Goal: Information Seeking & Learning: Learn about a topic

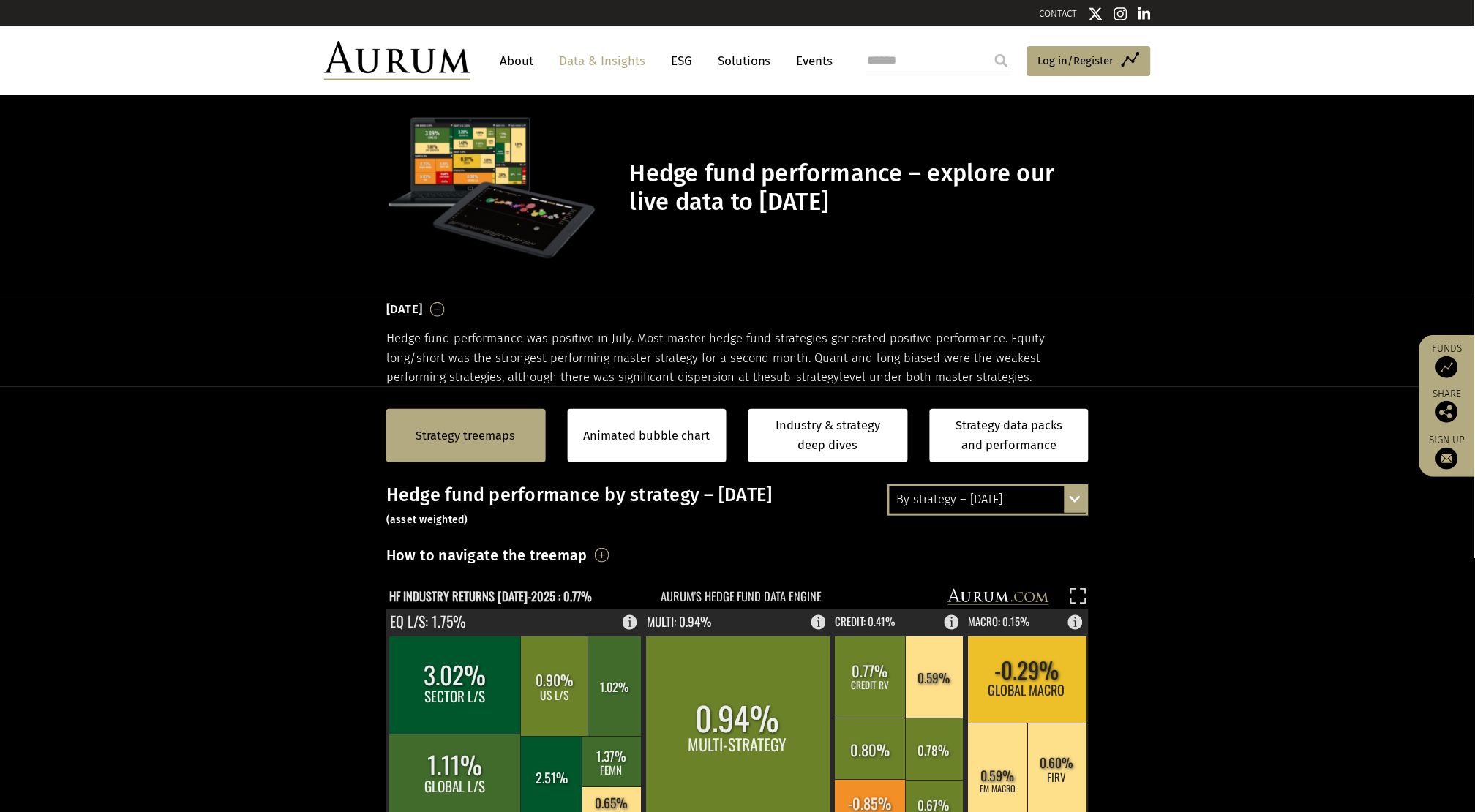
click at [1082, 500] on div "By strategy – [DATE] By strategy – [DATE] By strategy – year to date 2016 – [DA…" at bounding box center [987, 500] width 201 height 30
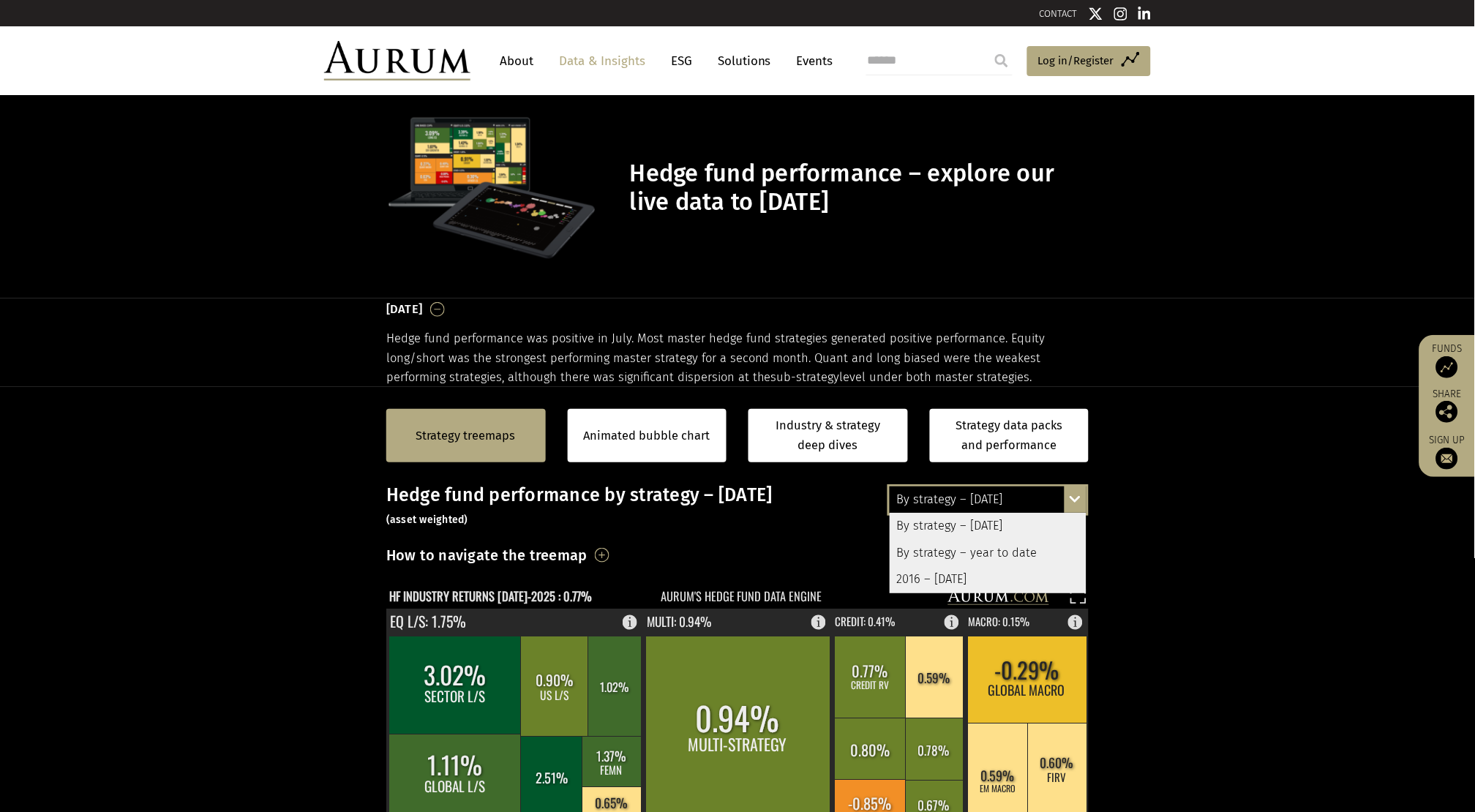
click at [1011, 551] on div "By strategy – year to date" at bounding box center [987, 553] width 197 height 27
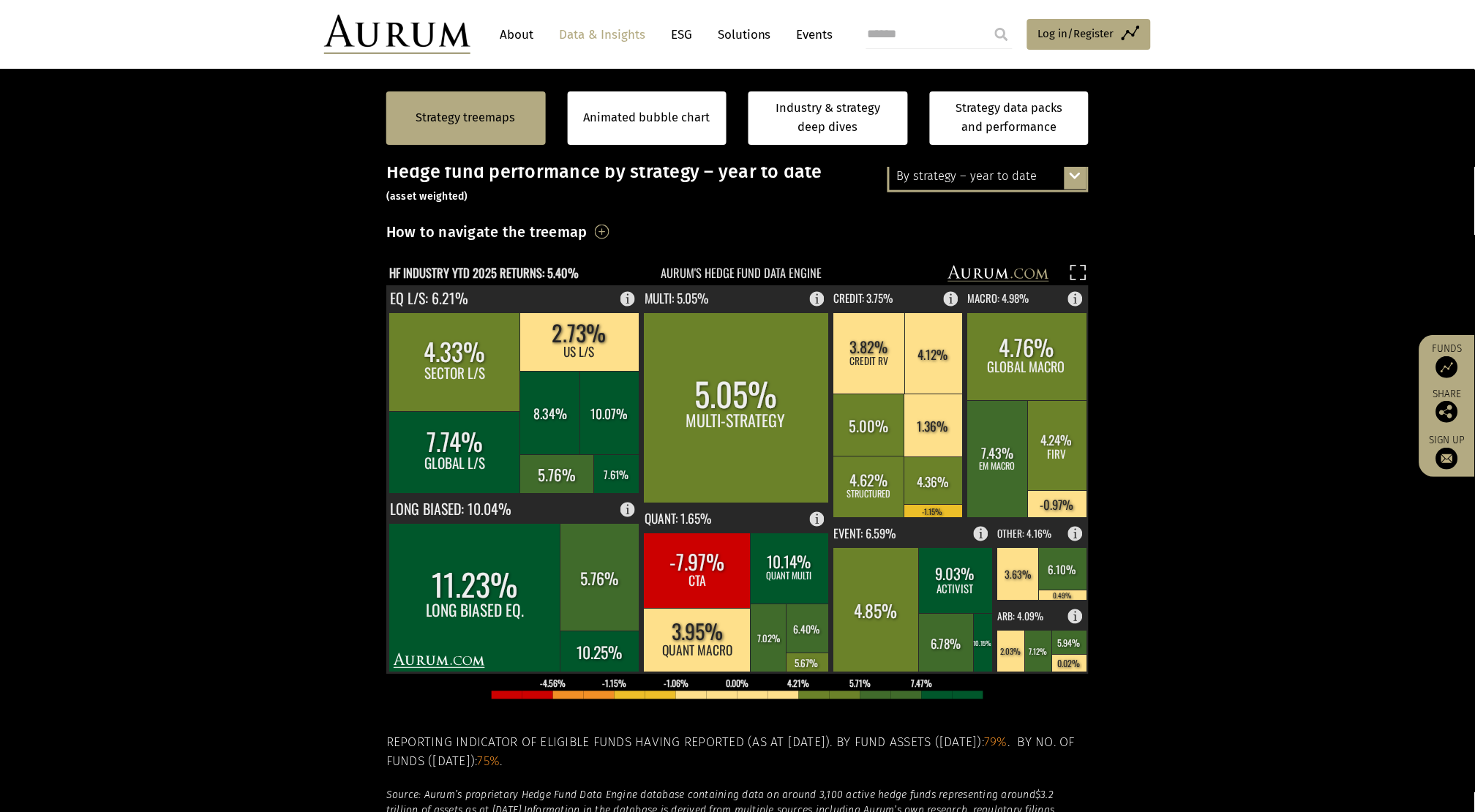
scroll to position [325, 0]
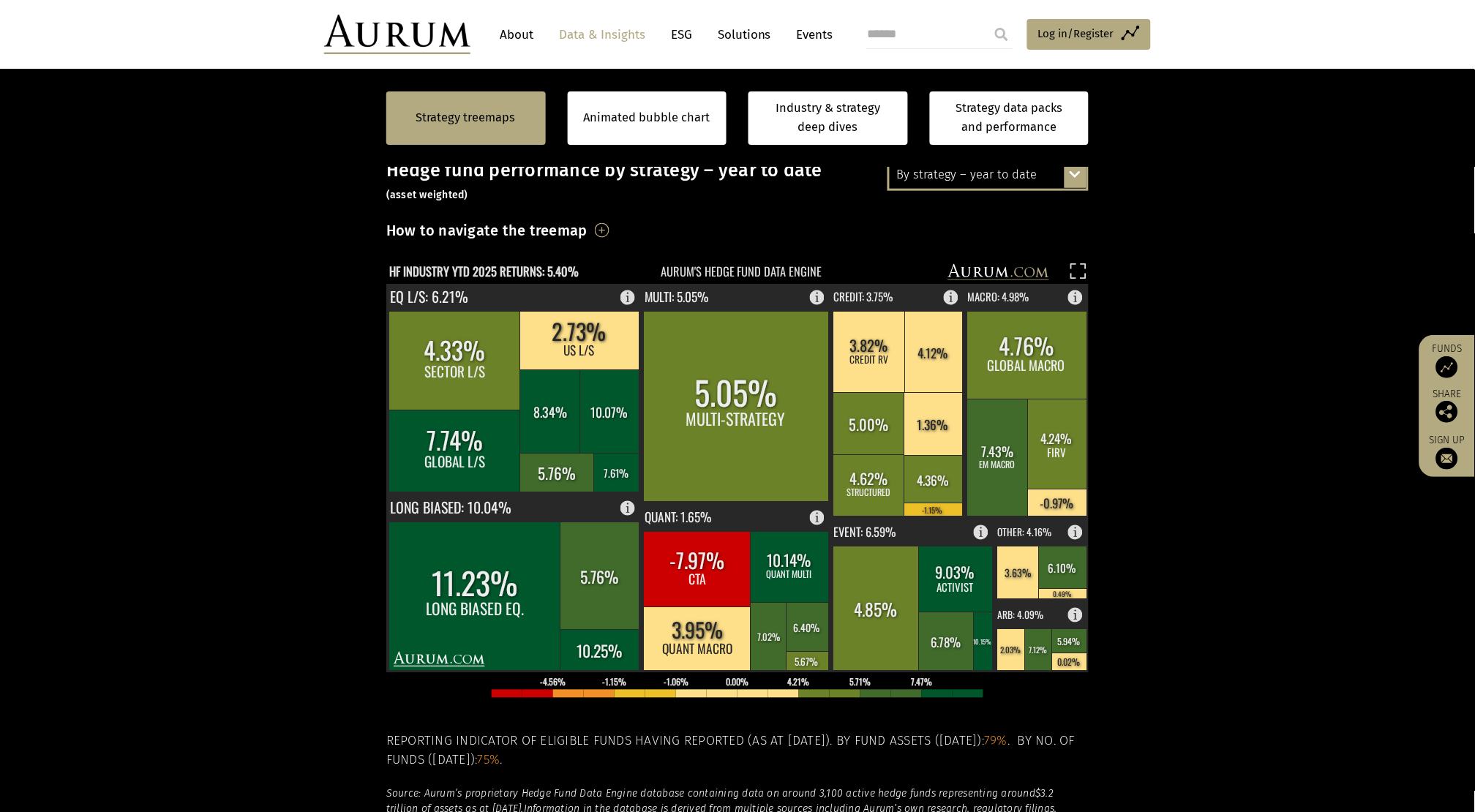
click at [588, 230] on h3 "How to navigate the treemap" at bounding box center [487, 230] width 201 height 25
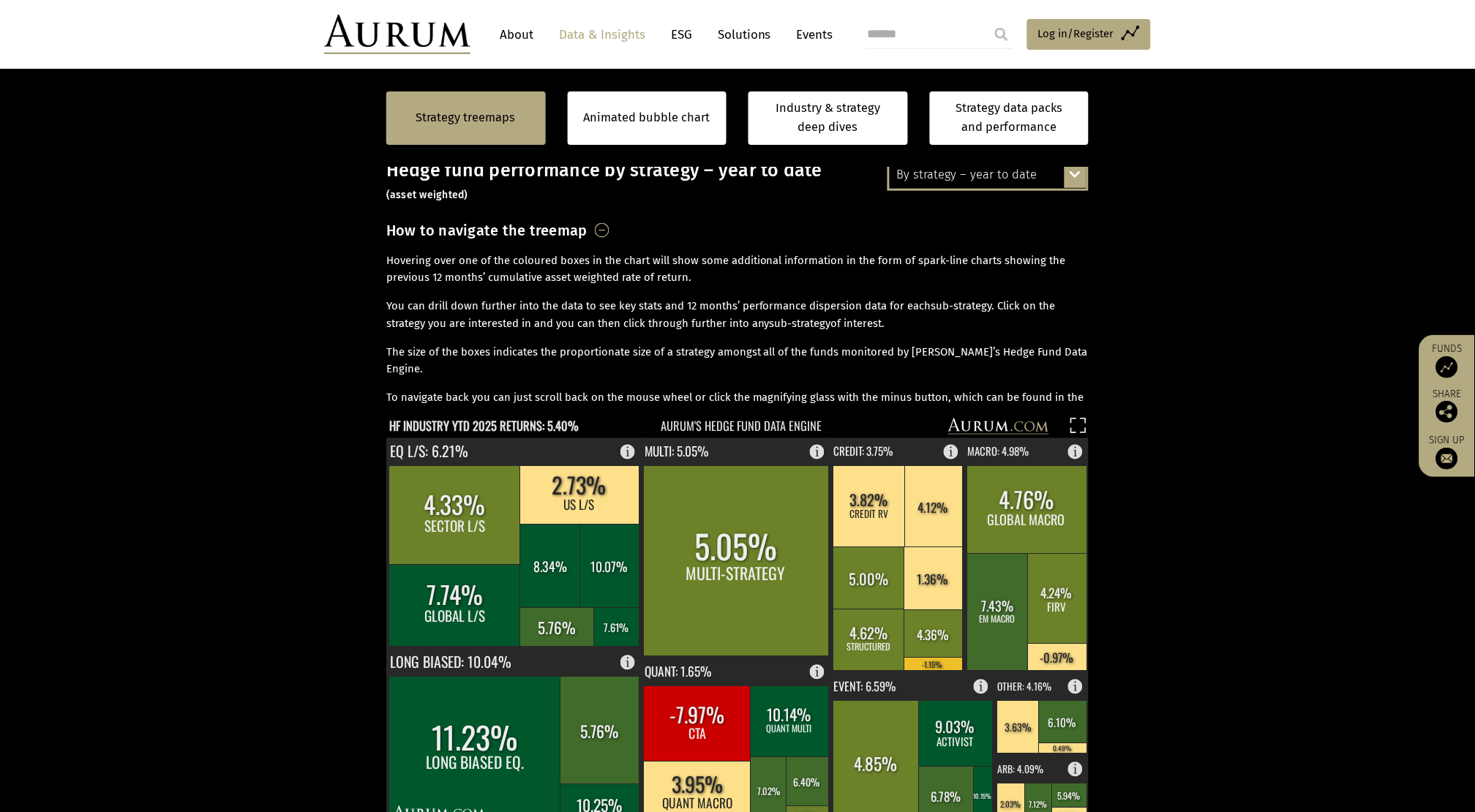
click at [588, 230] on h3 "How to navigate the treemap" at bounding box center [487, 230] width 201 height 25
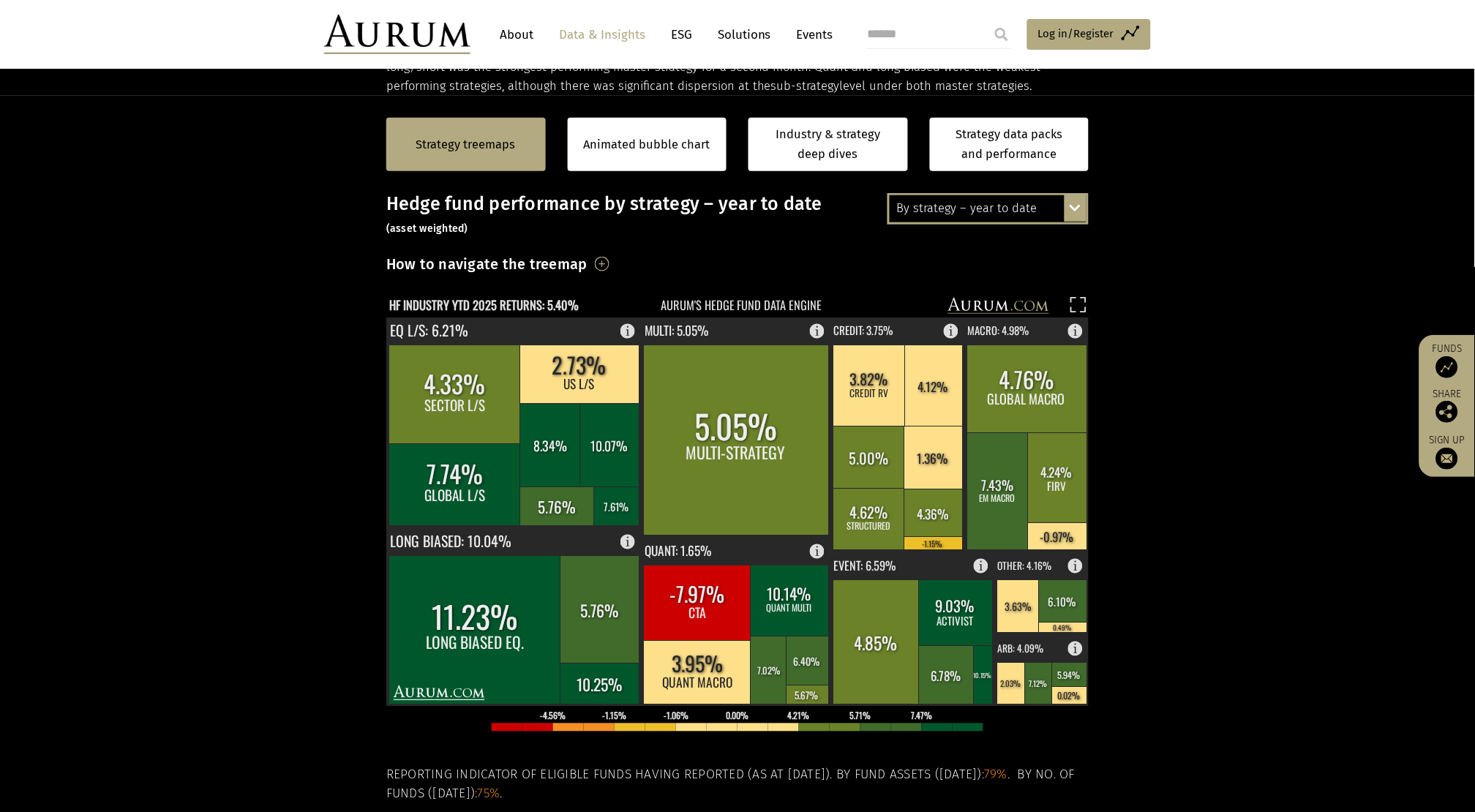
scroll to position [294, 0]
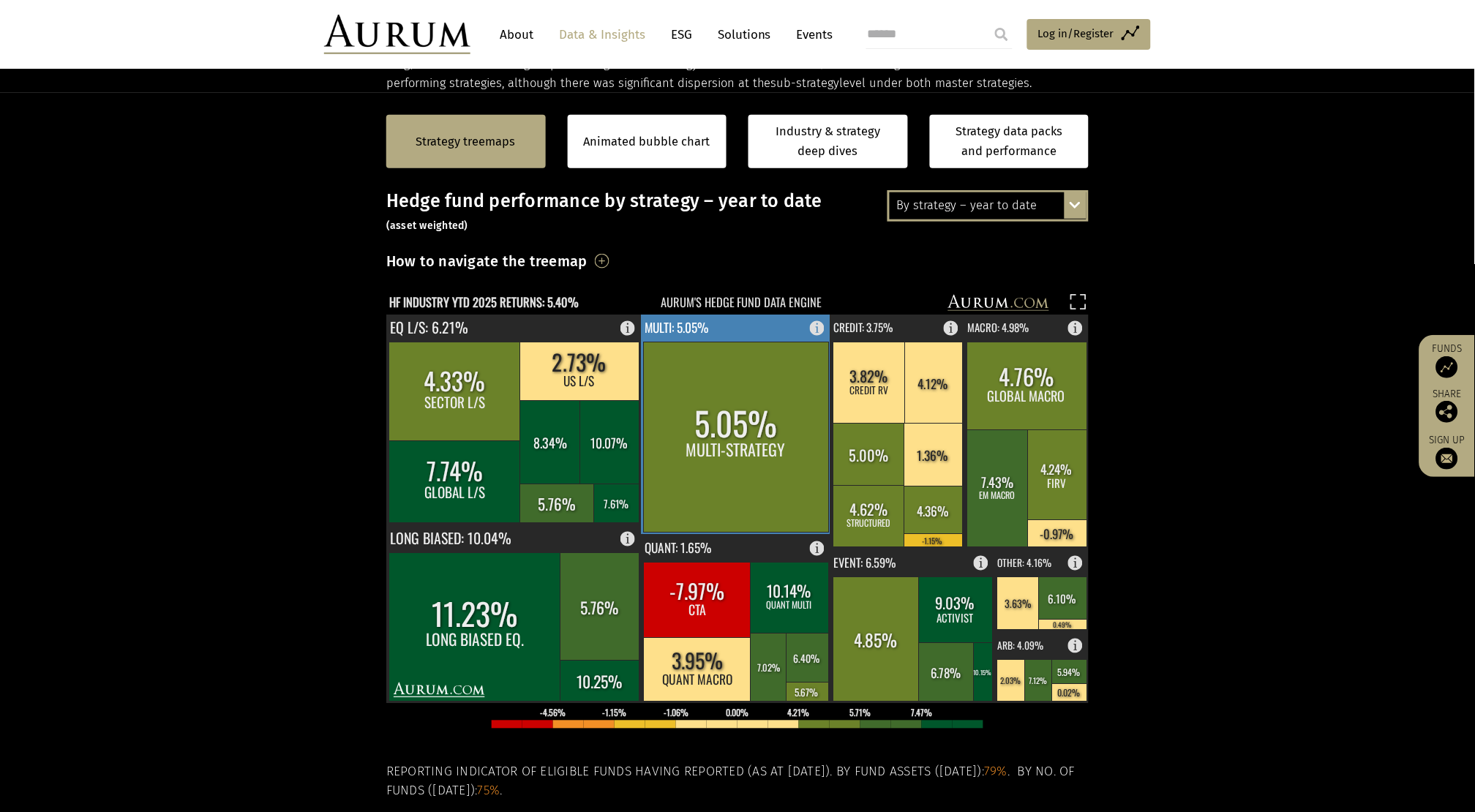
click at [734, 487] on rect at bounding box center [736, 438] width 185 height 190
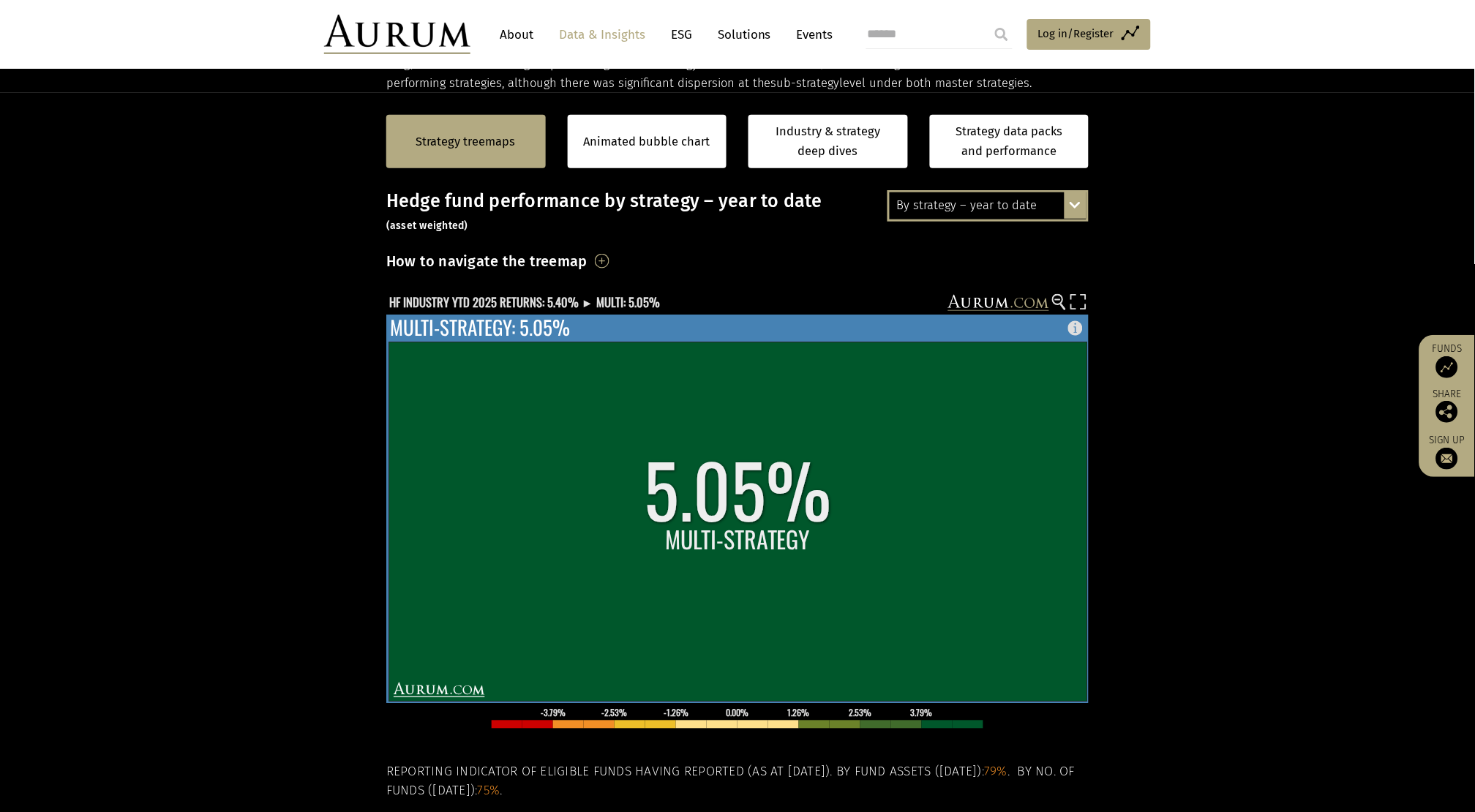
click at [734, 487] on rect at bounding box center [738, 522] width 698 height 359
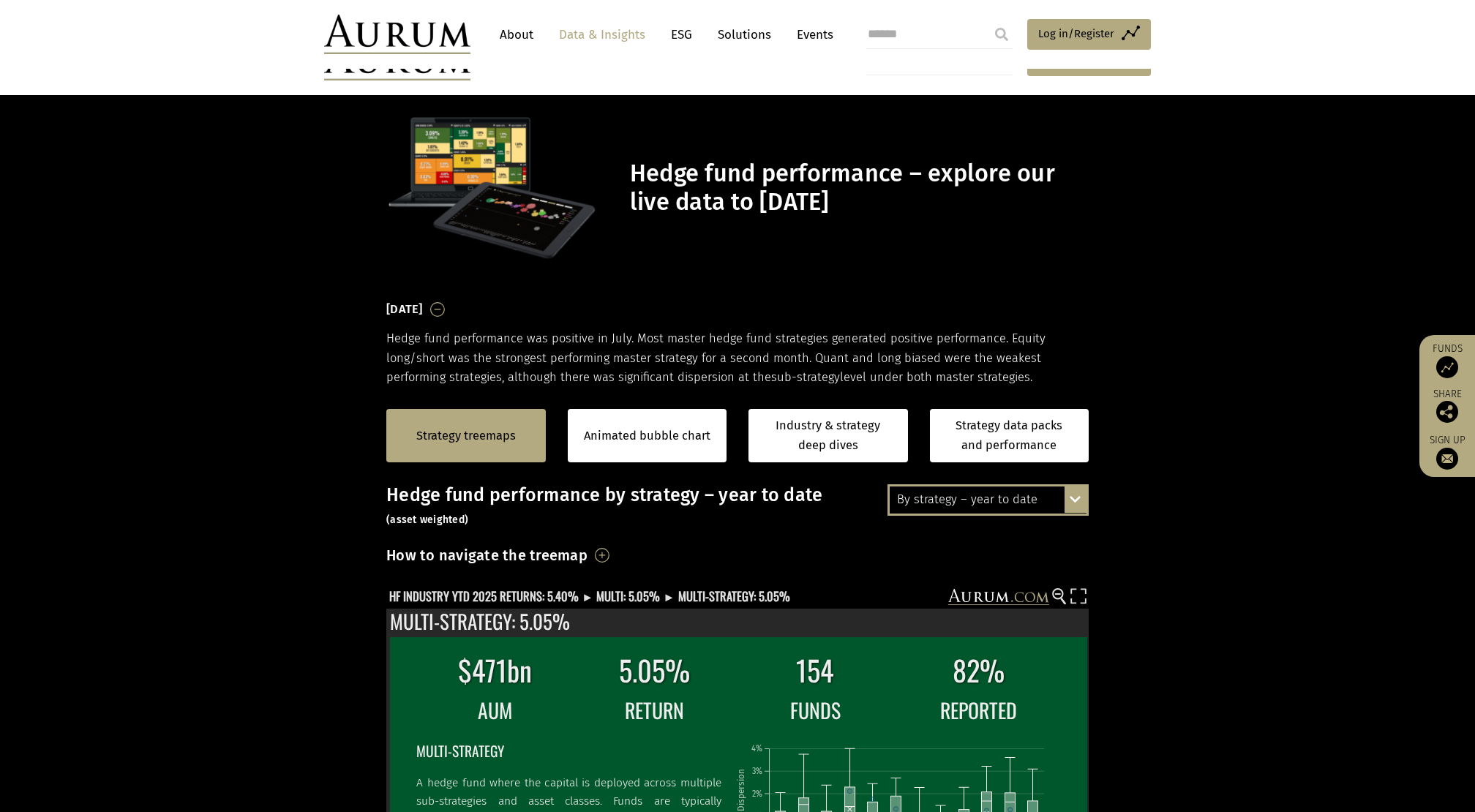
scroll to position [294, 0]
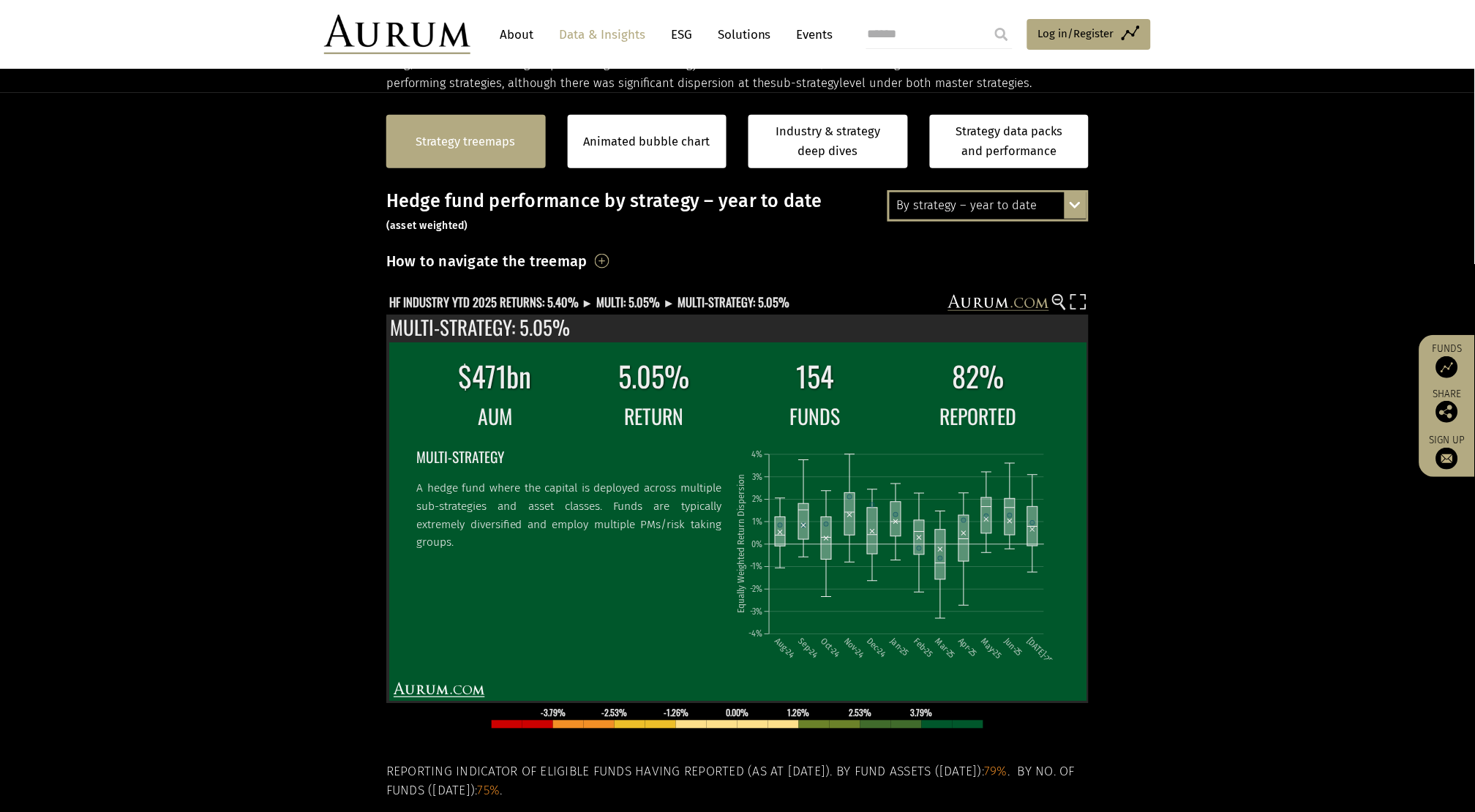
click at [495, 141] on link "Strategy treemaps" at bounding box center [466, 142] width 99 height 19
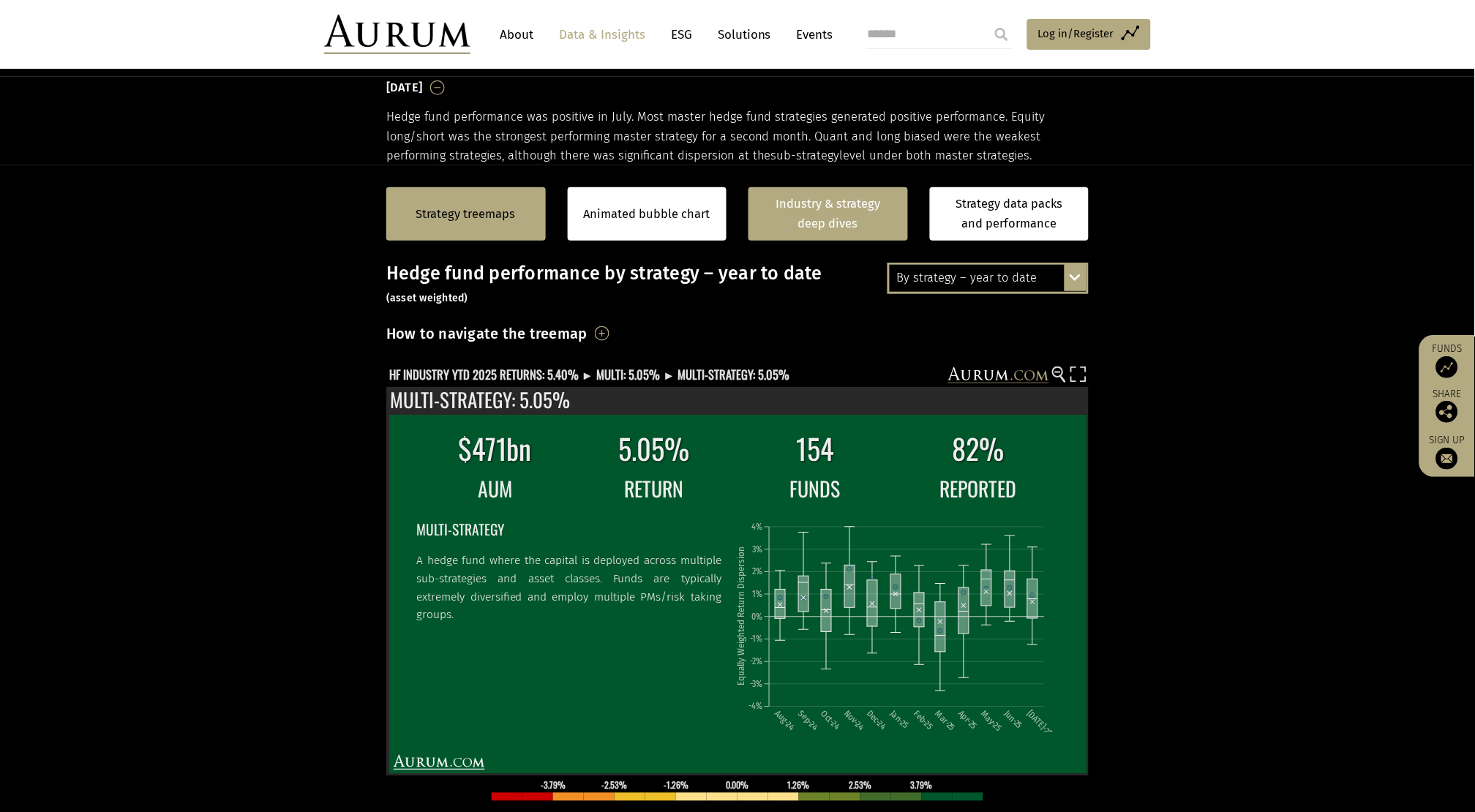
click at [857, 208] on link "Industry & strategy deep dives" at bounding box center [827, 214] width 159 height 53
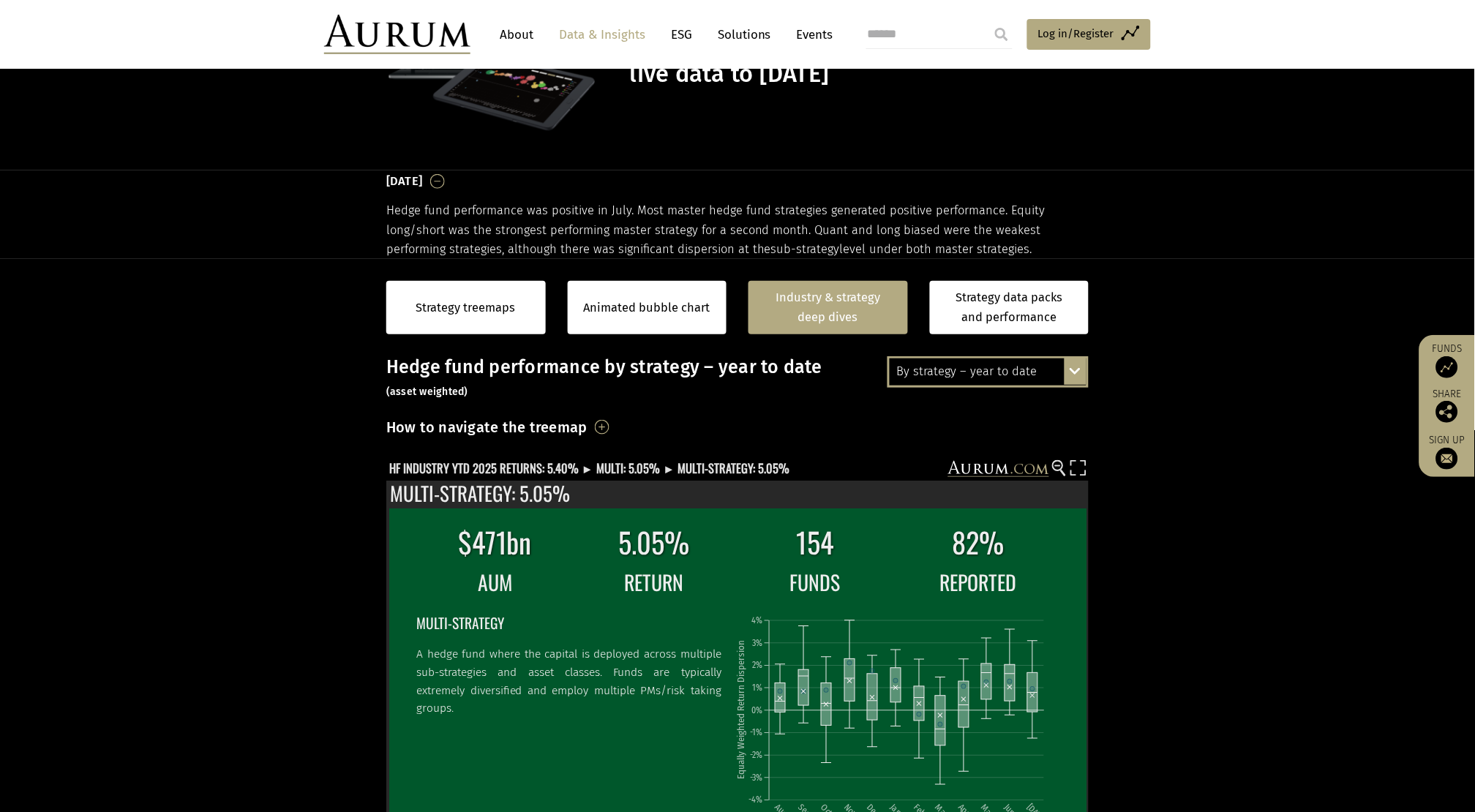
scroll to position [0, 0]
